Goal: Task Accomplishment & Management: Manage account settings

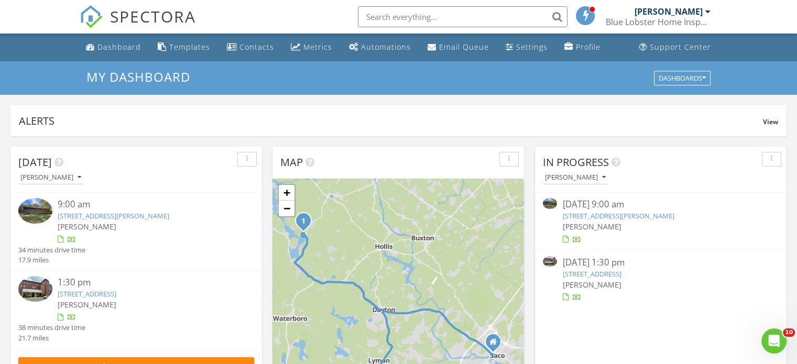
click at [115, 211] on link "88 Webber Rd, Waterboro, ME 04030" at bounding box center [114, 215] width 112 height 9
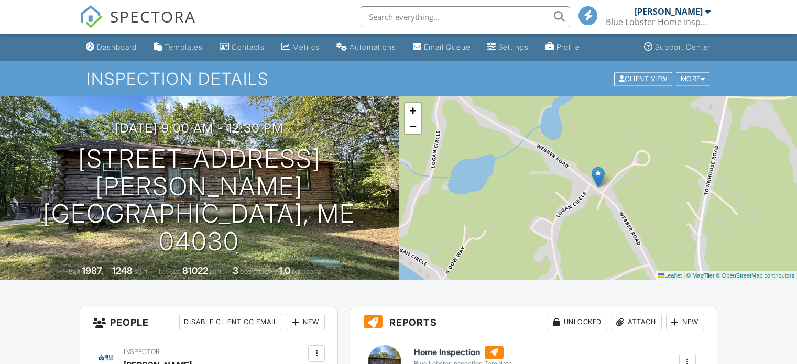
scroll to position [105, 0]
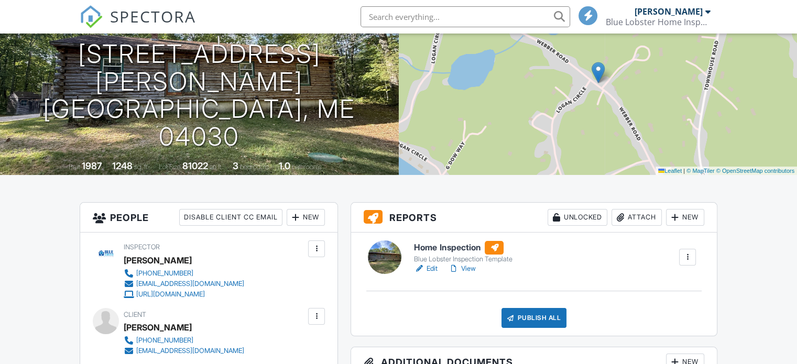
click at [436, 270] on link "Edit" at bounding box center [426, 269] width 24 height 10
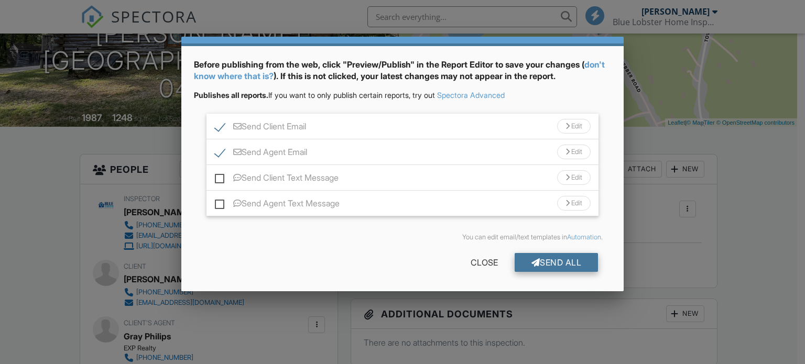
click at [557, 266] on div "Send All" at bounding box center [557, 262] width 84 height 19
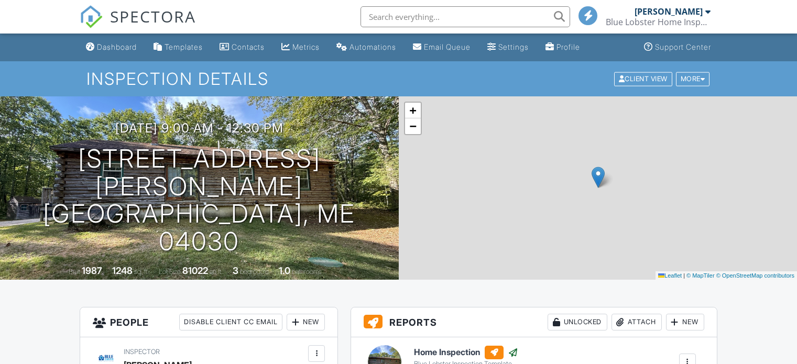
scroll to position [153, 0]
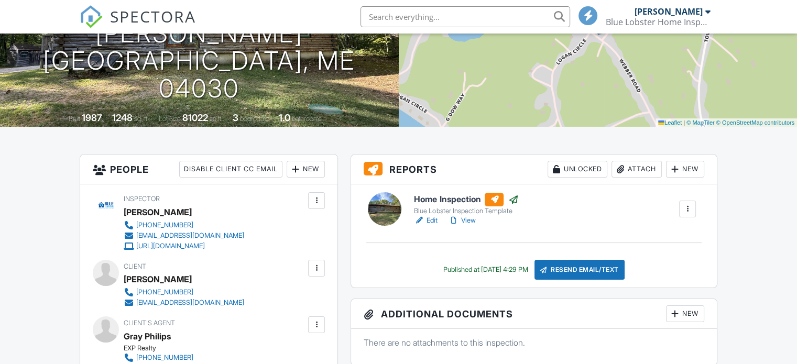
click at [132, 15] on span "SPECTORA" at bounding box center [153, 16] width 86 height 22
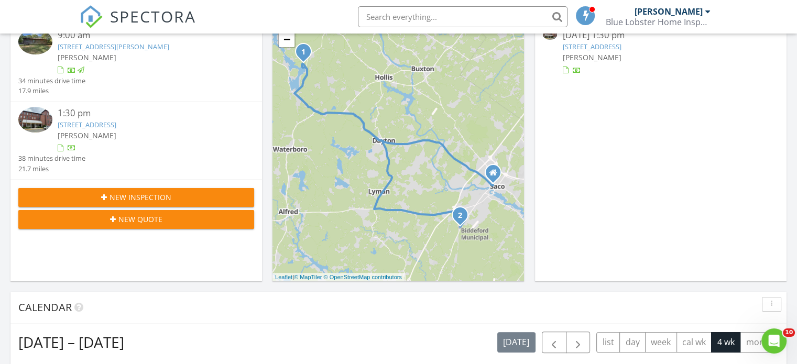
scroll to position [168, 0]
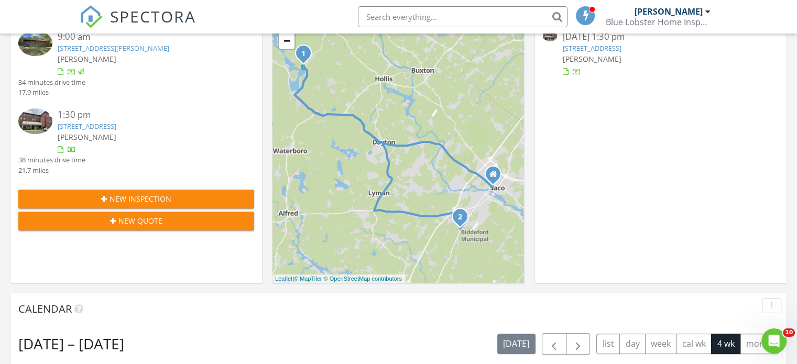
click at [116, 126] on link "[STREET_ADDRESS]" at bounding box center [87, 126] width 59 height 9
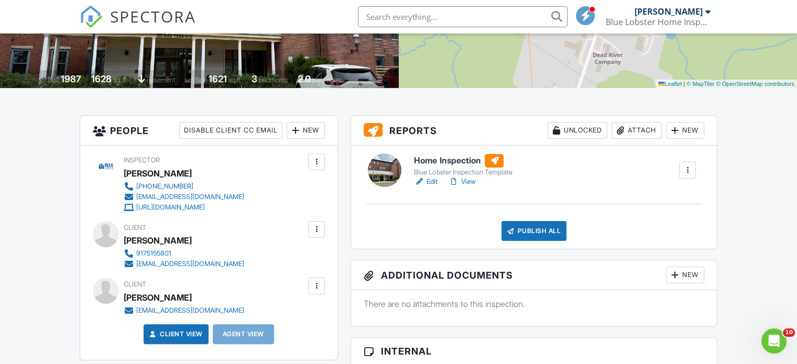
scroll to position [194, 0]
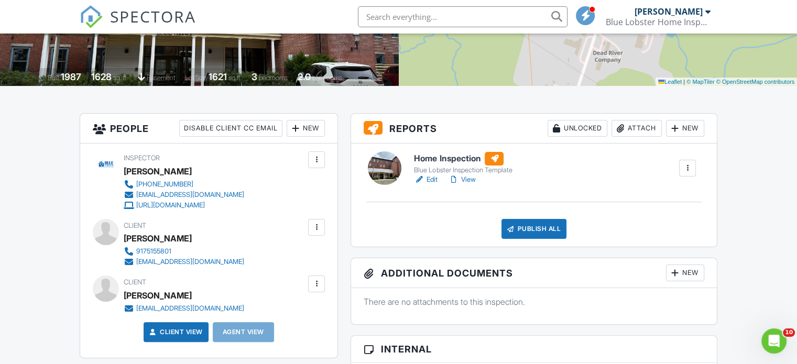
click at [165, 13] on span "SPECTORA" at bounding box center [153, 16] width 86 height 22
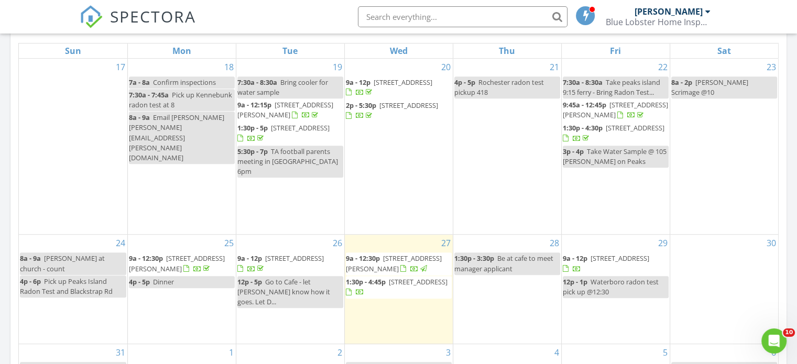
scroll to position [491, 0]
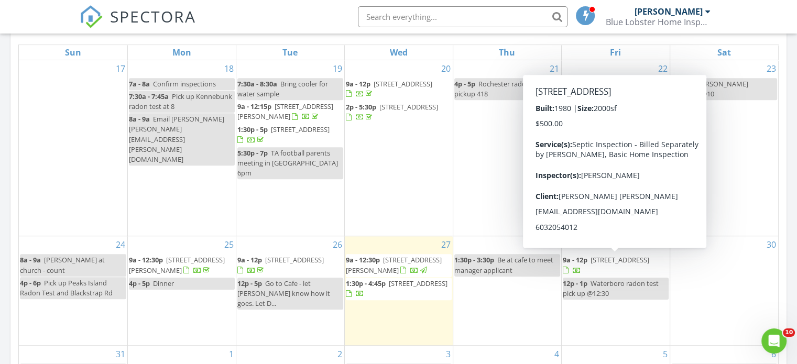
click at [635, 256] on span "167 Campground Road, Arundel 04046" at bounding box center [620, 259] width 59 height 9
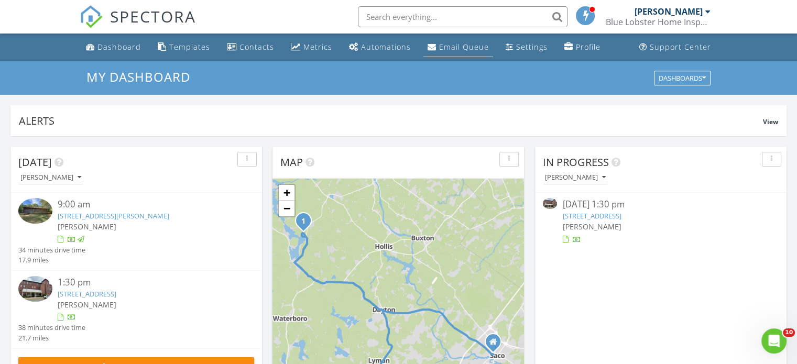
click at [462, 46] on div "Email Queue" at bounding box center [464, 47] width 50 height 10
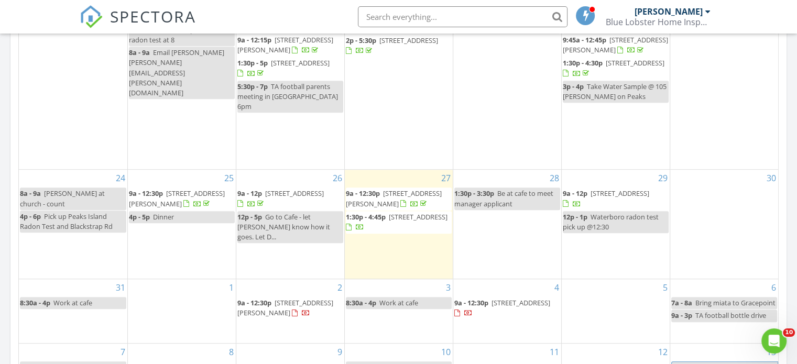
scroll to position [555, 0]
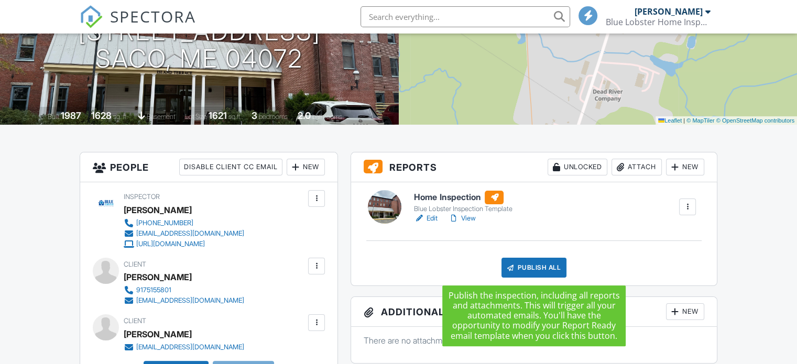
click at [540, 272] on div "Publish All" at bounding box center [535, 268] width 66 height 20
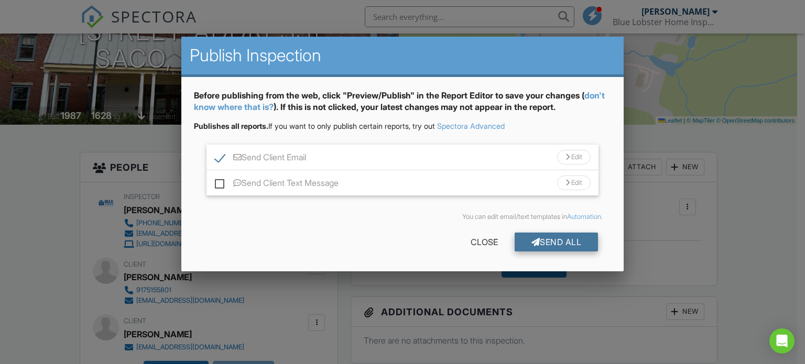
click at [558, 242] on div "Send All" at bounding box center [557, 242] width 84 height 19
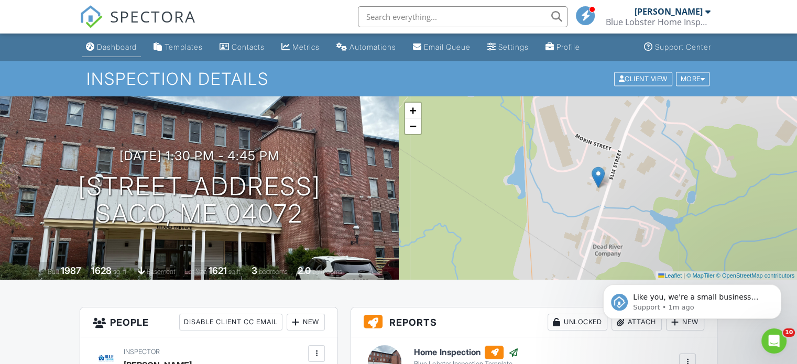
click at [122, 43] on div "Dashboard" at bounding box center [117, 46] width 40 height 9
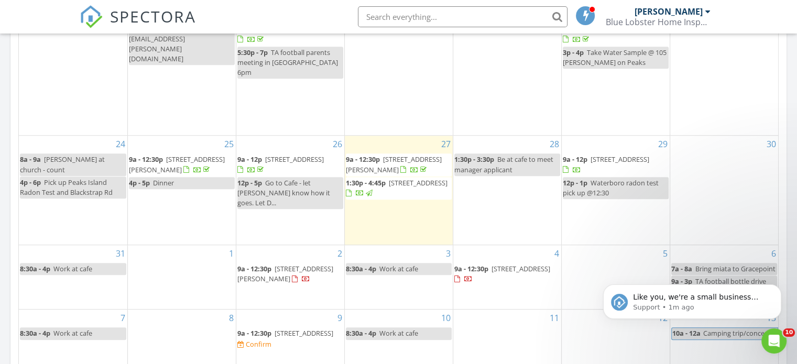
scroll to position [595, 0]
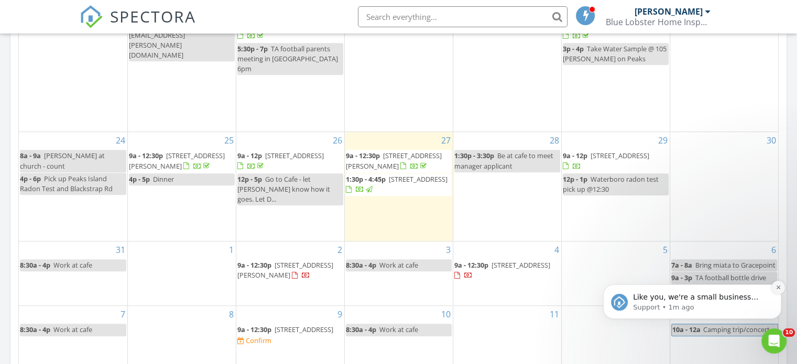
click at [781, 289] on icon "Dismiss notification" at bounding box center [779, 288] width 6 height 6
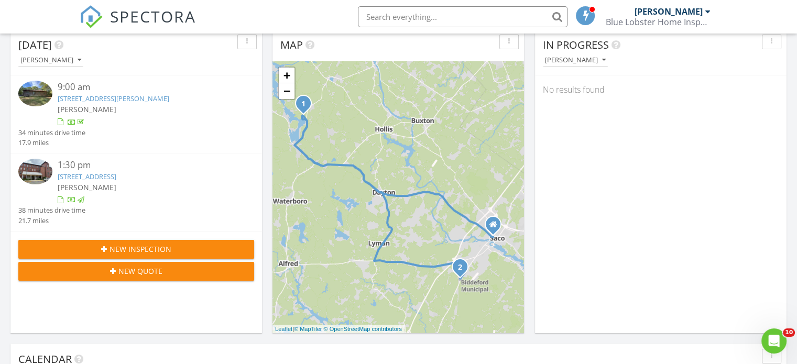
scroll to position [0, 0]
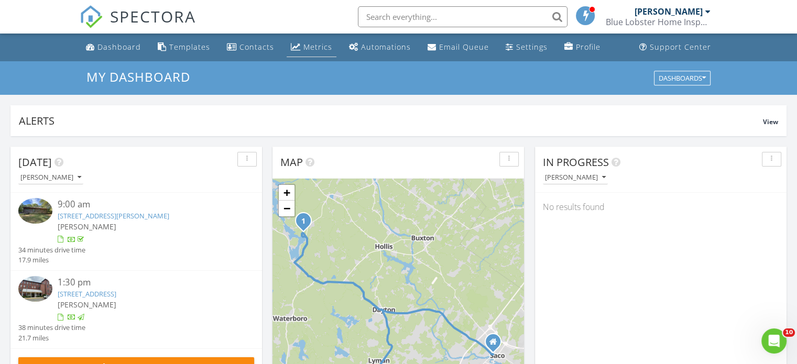
click at [318, 49] on div "Metrics" at bounding box center [317, 47] width 29 height 10
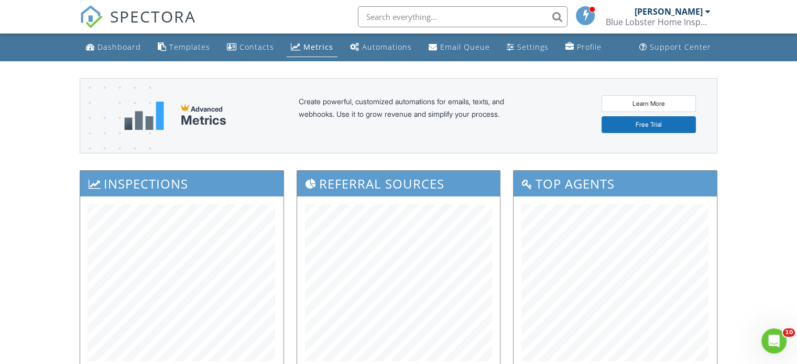
click at [689, 14] on div "[PERSON_NAME]" at bounding box center [669, 11] width 68 height 10
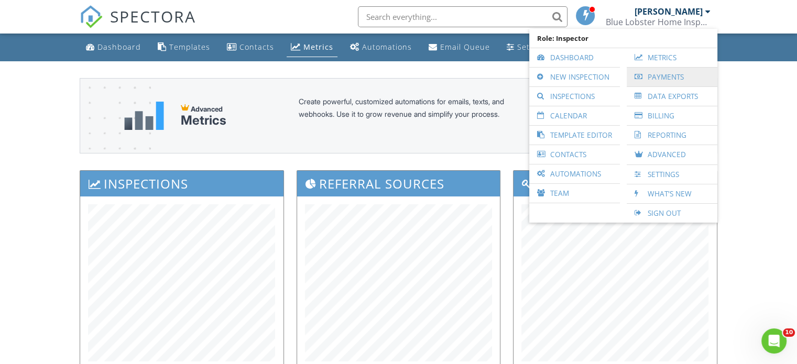
click at [676, 75] on link "Payments" at bounding box center [672, 77] width 80 height 19
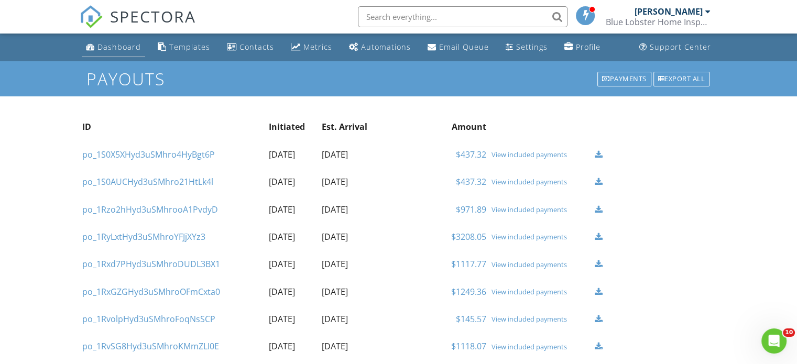
click at [99, 46] on div "Dashboard" at bounding box center [118, 47] width 43 height 10
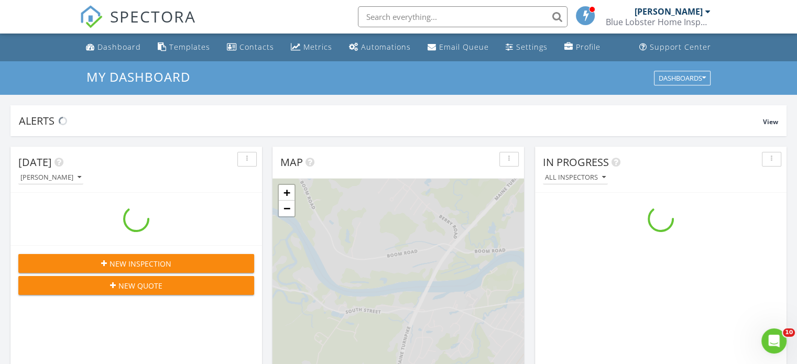
scroll to position [970, 813]
